Goal: Consume media (video, audio): Consume media (video, audio)

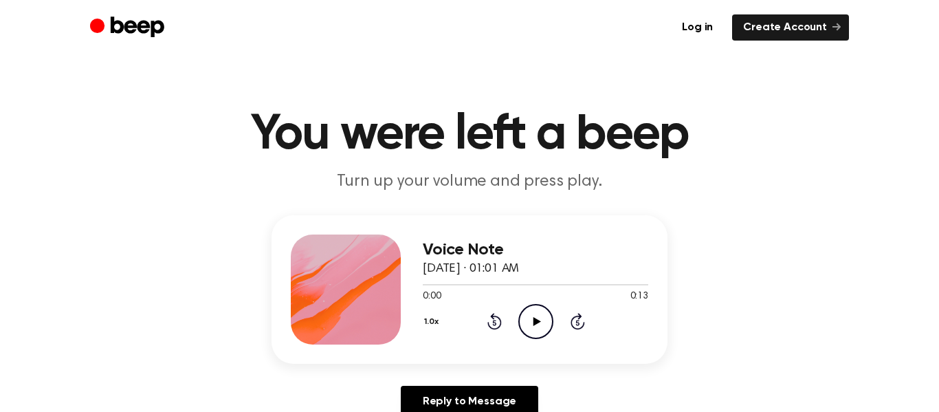
click at [545, 316] on icon "Play Audio" at bounding box center [535, 321] width 35 height 35
click at [533, 315] on icon "Pause Audio" at bounding box center [535, 321] width 35 height 35
click at [533, 312] on icon "Play Audio" at bounding box center [535, 321] width 35 height 35
drag, startPoint x: 642, startPoint y: 281, endPoint x: 610, endPoint y: 277, distance: 32.6
click at [610, 278] on div at bounding box center [535, 283] width 225 height 11
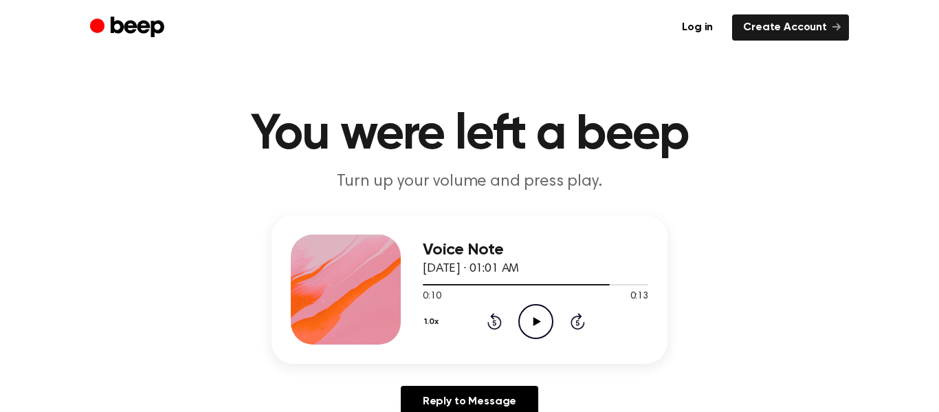
click at [593, 301] on div "0:10 0:13" at bounding box center [535, 296] width 225 height 14
click at [494, 322] on icon at bounding box center [493, 322] width 3 height 5
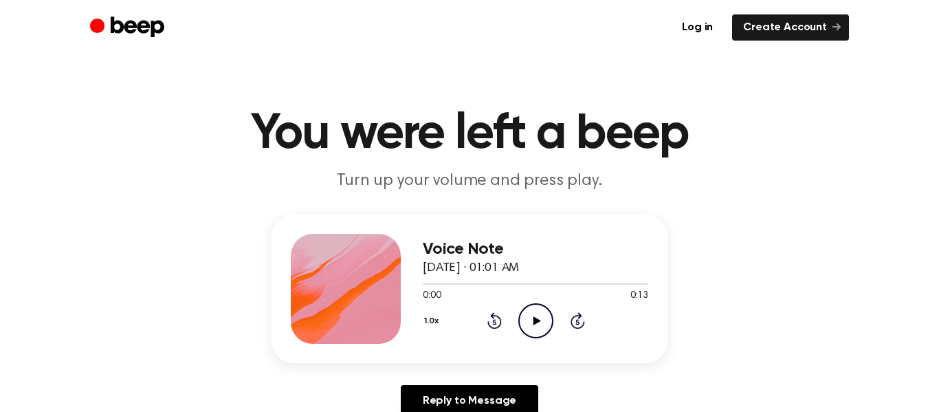
click at [535, 326] on icon "Play Audio" at bounding box center [535, 320] width 35 height 35
click at [494, 322] on icon at bounding box center [493, 322] width 3 height 5
click at [494, 327] on icon "Rewind 5 seconds" at bounding box center [494, 320] width 15 height 18
click at [494, 322] on icon at bounding box center [493, 322] width 3 height 5
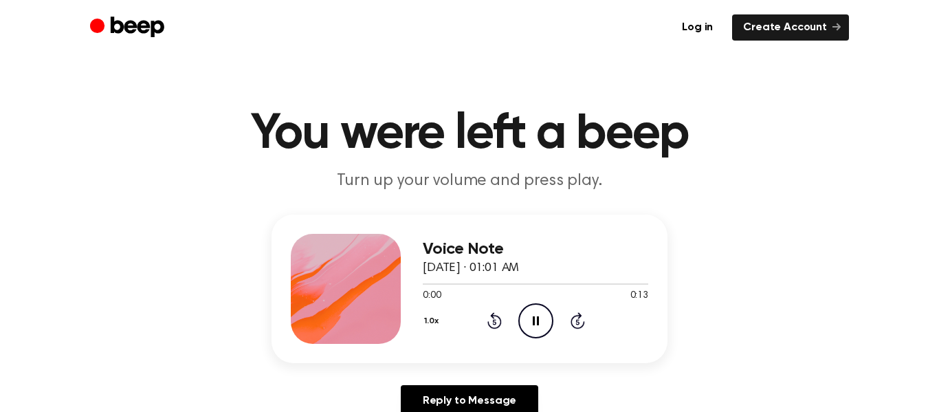
click at [494, 322] on icon at bounding box center [493, 322] width 3 height 5
click at [538, 325] on icon "Pause Audio" at bounding box center [535, 320] width 35 height 35
click at [557, 322] on div "1.0x Rewind 5 seconds Play Audio Skip 5 seconds" at bounding box center [535, 320] width 225 height 35
click at [538, 330] on icon "Play Audio" at bounding box center [535, 320] width 35 height 35
click at [487, 329] on icon "Rewind 5 seconds" at bounding box center [494, 320] width 15 height 18
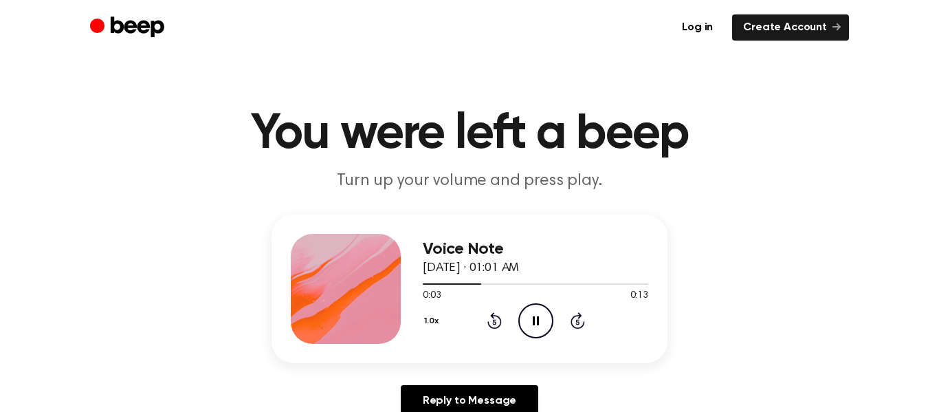
click at [488, 328] on icon "Rewind 5 seconds" at bounding box center [494, 320] width 15 height 18
click at [487, 327] on icon "Rewind 5 seconds" at bounding box center [494, 320] width 15 height 18
click at [487, 328] on icon "Rewind 5 seconds" at bounding box center [494, 320] width 15 height 18
click at [494, 322] on icon at bounding box center [493, 322] width 3 height 5
click at [497, 327] on icon at bounding box center [494, 320] width 14 height 16
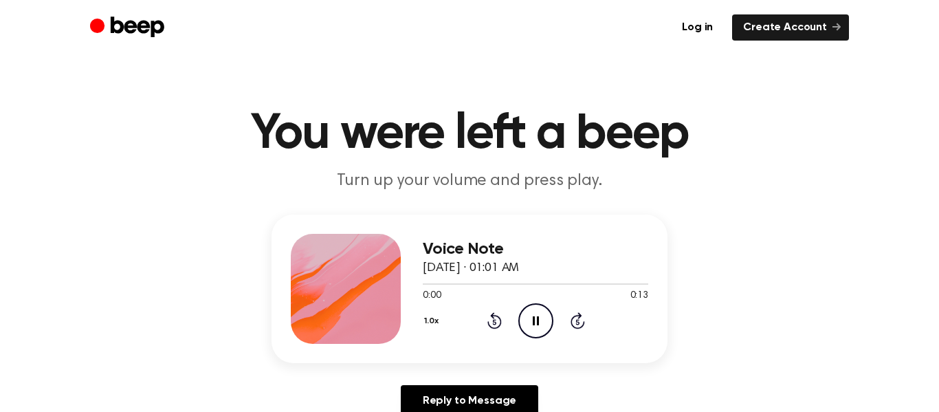
scroll to position [0, 0]
click at [550, 344] on div "Voice Note [DATE] · 01:01 AM 0:13 0:13 Your browser does not support the [objec…" at bounding box center [535, 289] width 225 height 110
click at [533, 336] on icon "Play Audio" at bounding box center [535, 321] width 35 height 35
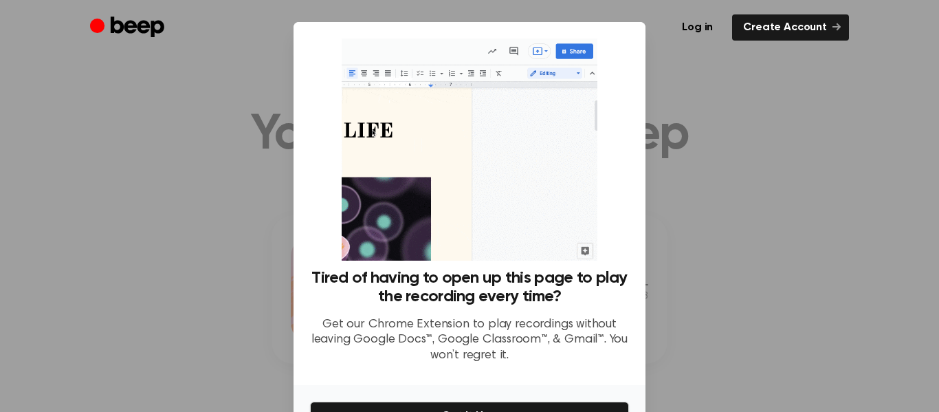
click at [670, 103] on div at bounding box center [469, 206] width 939 height 412
click at [686, 86] on div at bounding box center [469, 206] width 939 height 412
click at [681, 181] on div at bounding box center [469, 206] width 939 height 412
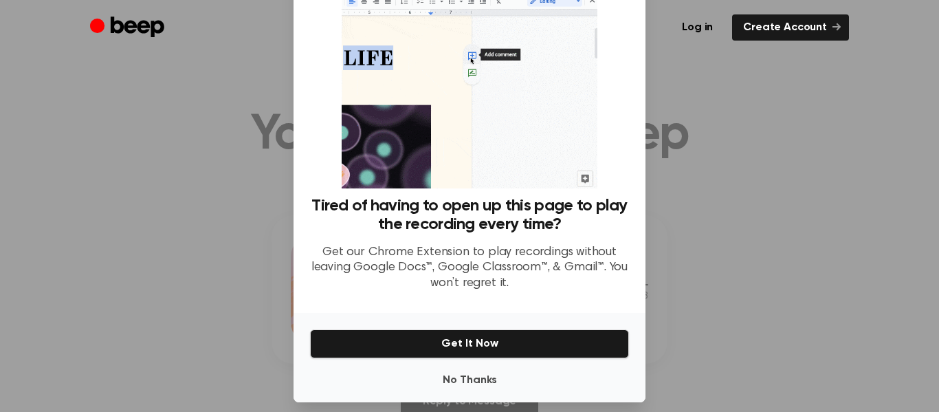
scroll to position [85, 0]
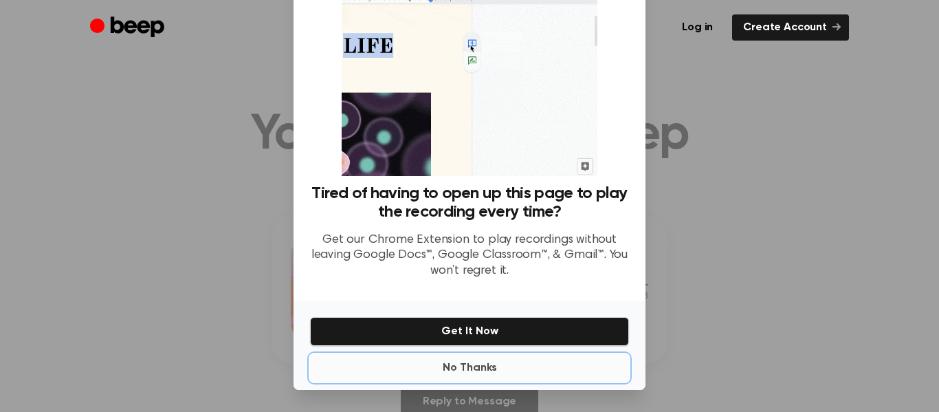
click at [478, 368] on button "No Thanks" at bounding box center [469, 367] width 319 height 27
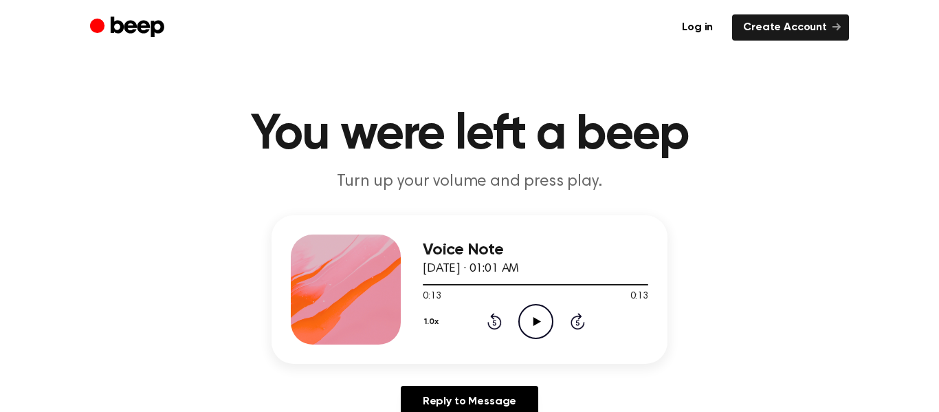
click at [494, 321] on icon at bounding box center [493, 322] width 3 height 5
click at [495, 323] on icon at bounding box center [493, 322] width 3 height 5
click at [494, 322] on icon at bounding box center [493, 322] width 3 height 5
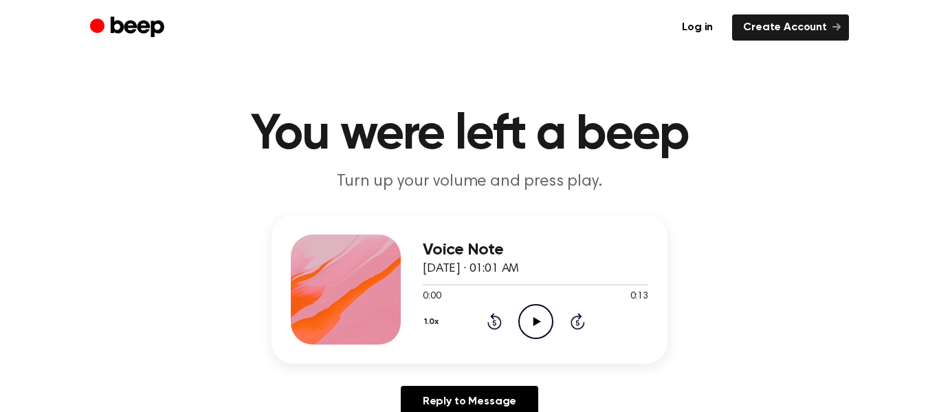
click at [533, 328] on icon "Play Audio" at bounding box center [535, 321] width 35 height 35
click at [538, 322] on icon at bounding box center [537, 321] width 8 height 9
click at [538, 332] on icon "Play Audio" at bounding box center [535, 321] width 35 height 35
click at [494, 322] on icon at bounding box center [493, 322] width 3 height 5
click at [494, 327] on icon "Rewind 5 seconds" at bounding box center [494, 321] width 15 height 18
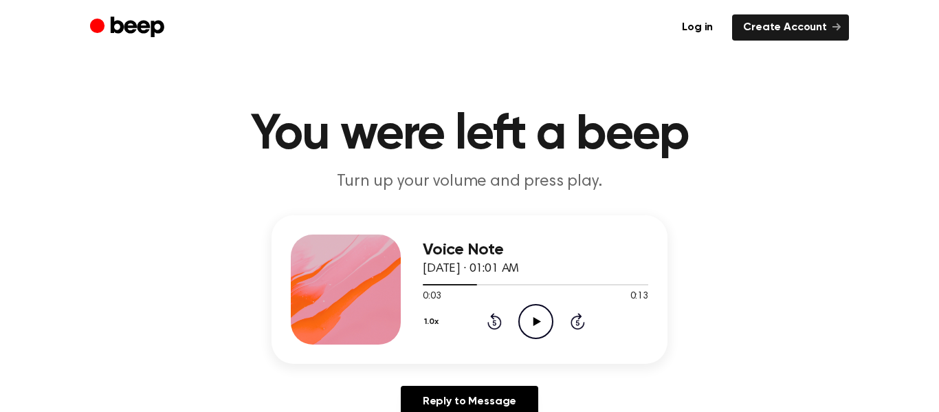
click at [490, 321] on icon "Rewind 5 seconds" at bounding box center [494, 321] width 15 height 18
click at [496, 330] on div "1.0x Rewind 5 seconds Play Audio Skip 5 seconds" at bounding box center [535, 321] width 225 height 35
click at [535, 340] on div "Voice Note [DATE] · 01:01 AM 0:00 0:13 Your browser does not support the [objec…" at bounding box center [535, 289] width 225 height 110
click at [536, 320] on icon at bounding box center [537, 321] width 8 height 9
click at [489, 324] on icon at bounding box center [494, 321] width 14 height 16
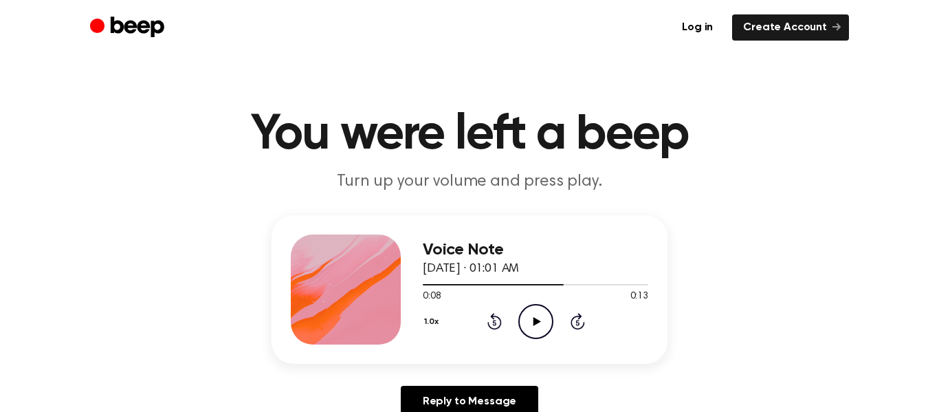
click at [494, 322] on icon at bounding box center [493, 322] width 3 height 5
click at [488, 322] on icon at bounding box center [494, 321] width 14 height 16
click at [494, 322] on icon at bounding box center [493, 322] width 3 height 5
click at [527, 318] on icon "Play Audio" at bounding box center [535, 321] width 35 height 35
click at [518, 309] on icon "Play Audio" at bounding box center [535, 321] width 35 height 35
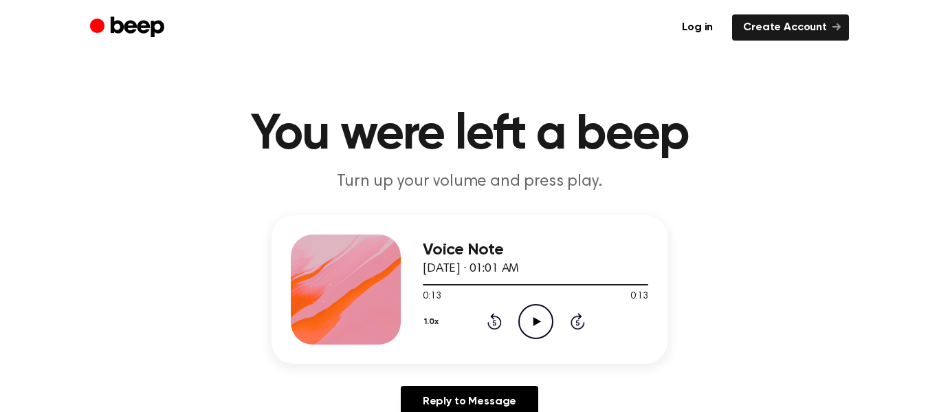
click at [494, 322] on icon at bounding box center [493, 322] width 3 height 5
click at [494, 322] on icon "Rewind 5 seconds" at bounding box center [494, 321] width 15 height 18
click at [494, 322] on icon at bounding box center [493, 322] width 3 height 5
click at [493, 327] on icon "Rewind 5 seconds" at bounding box center [494, 321] width 15 height 18
click at [543, 333] on icon "Play Audio" at bounding box center [535, 321] width 35 height 35
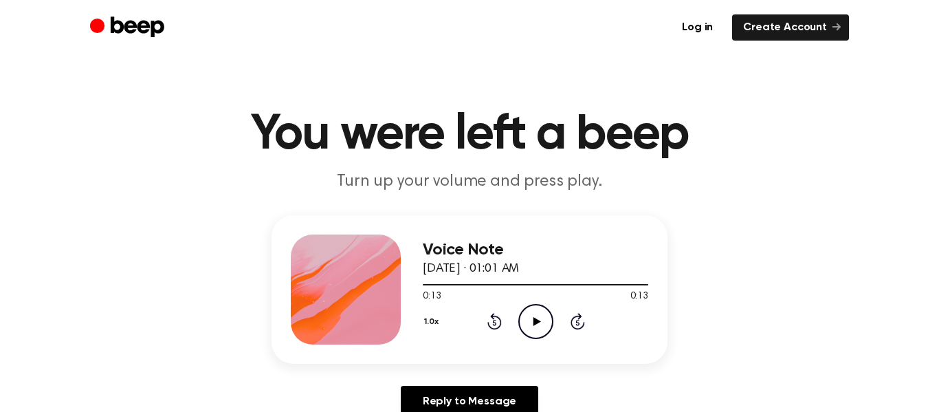
click at [494, 322] on icon at bounding box center [493, 322] width 3 height 5
click at [498, 329] on icon "Rewind 5 seconds" at bounding box center [494, 321] width 15 height 18
click at [497, 327] on icon "Rewind 5 seconds" at bounding box center [494, 321] width 15 height 18
click at [498, 324] on icon "Rewind 5 seconds" at bounding box center [494, 321] width 15 height 18
click at [509, 333] on div "1.0x Rewind 5 seconds Play Audio Skip 5 seconds" at bounding box center [535, 321] width 225 height 35
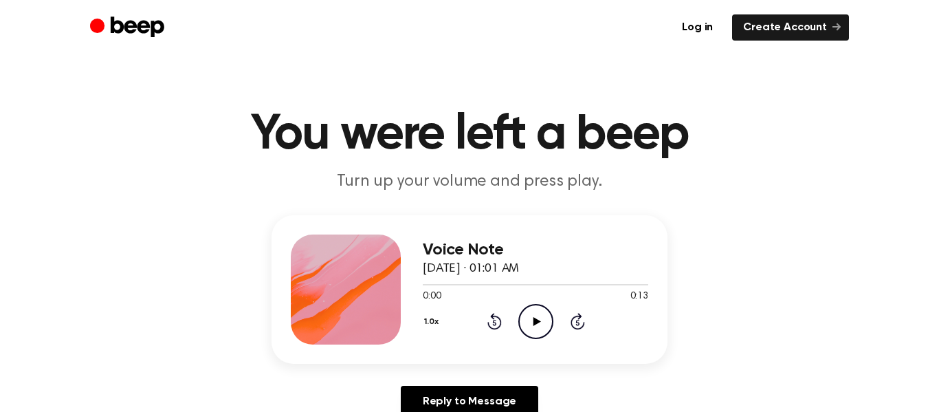
click at [534, 321] on icon at bounding box center [537, 321] width 8 height 9
click at [494, 322] on icon at bounding box center [493, 322] width 3 height 5
click at [498, 328] on icon at bounding box center [494, 321] width 14 height 16
click at [541, 325] on icon "Play Audio" at bounding box center [535, 321] width 35 height 35
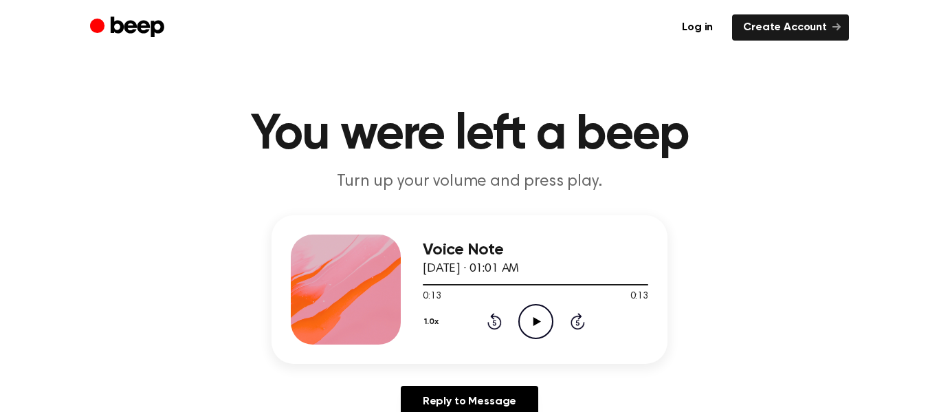
click at [489, 329] on icon "Rewind 5 seconds" at bounding box center [494, 321] width 15 height 18
click at [494, 322] on icon at bounding box center [493, 322] width 3 height 5
click at [494, 325] on icon at bounding box center [493, 322] width 3 height 5
click at [537, 325] on icon "Play Audio" at bounding box center [535, 321] width 35 height 35
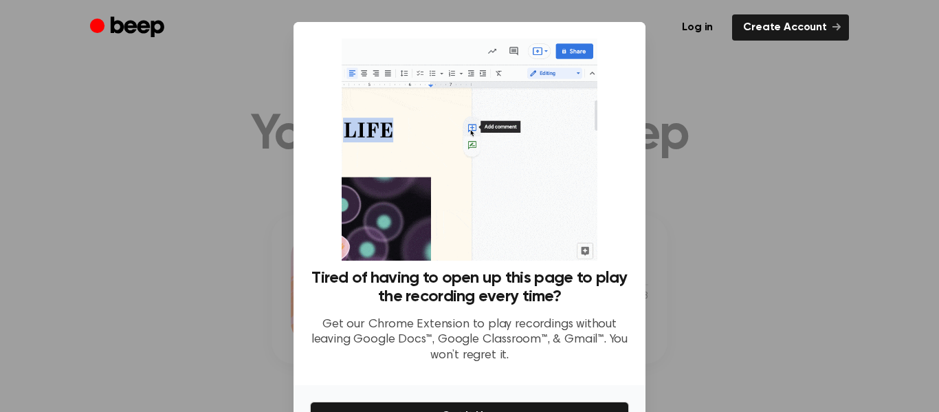
click at [731, 131] on div at bounding box center [469, 206] width 939 height 412
click at [709, 156] on div at bounding box center [469, 206] width 939 height 412
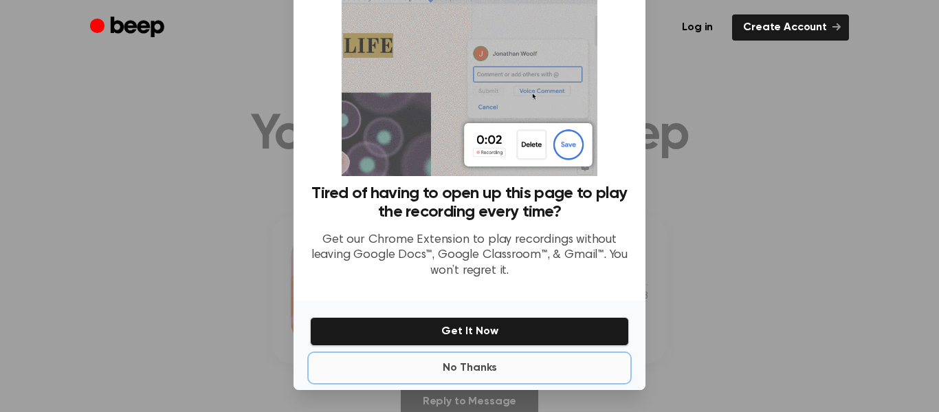
click at [490, 372] on button "No Thanks" at bounding box center [469, 367] width 319 height 27
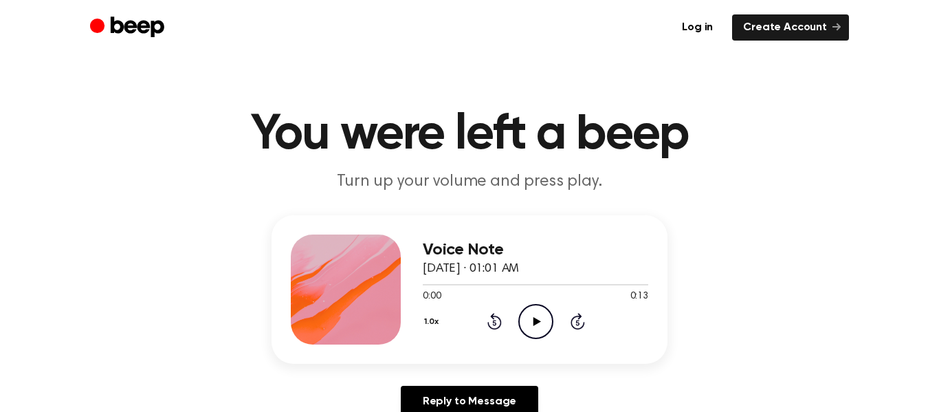
click at [500, 320] on icon at bounding box center [494, 321] width 14 height 16
click at [528, 327] on icon "Play Audio" at bounding box center [535, 321] width 35 height 35
